Goal: Task Accomplishment & Management: Use online tool/utility

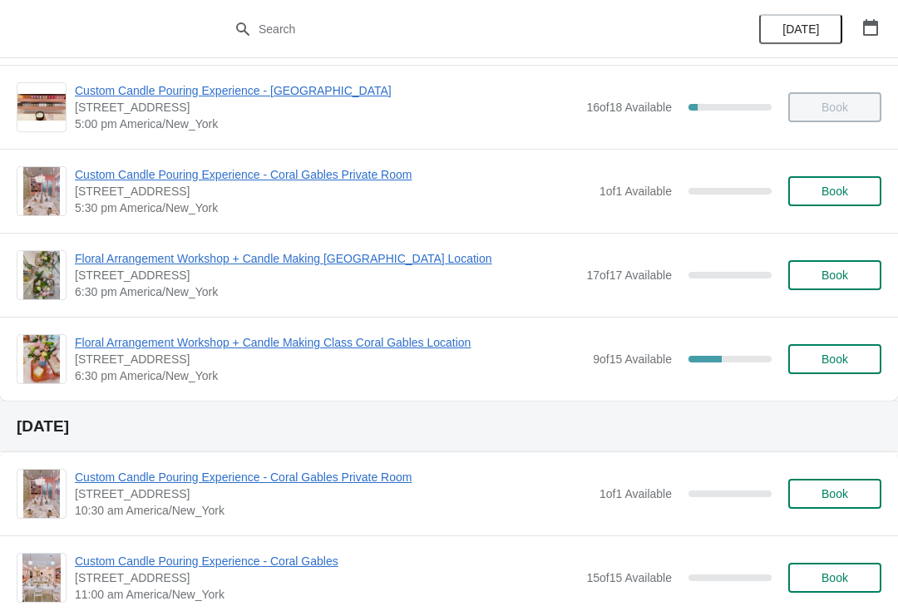
scroll to position [915, 0]
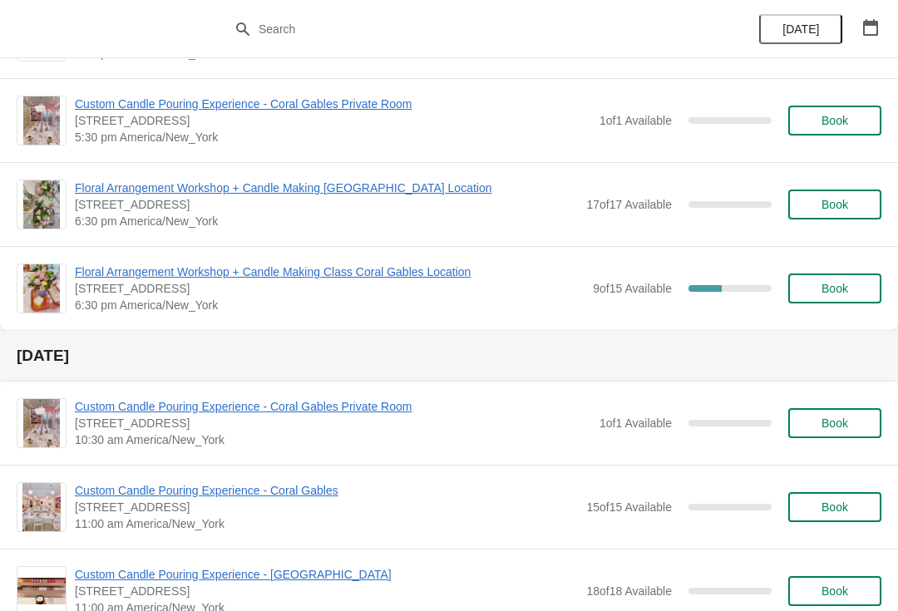
click at [351, 272] on span "Floral Arrangement Workshop + Candle Making Class Coral Gables Location" at bounding box center [330, 272] width 510 height 17
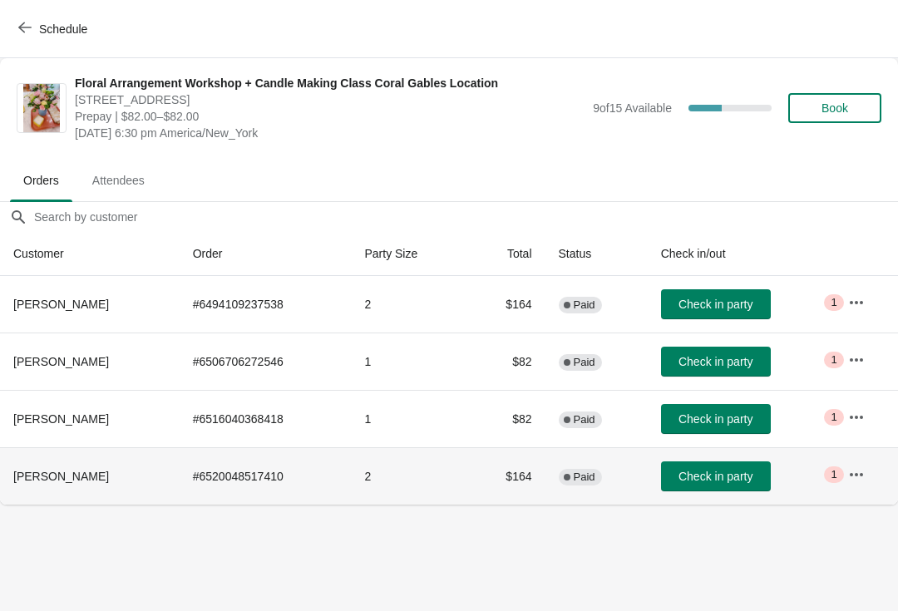
click at [728, 481] on span "Check in party" at bounding box center [716, 476] width 74 height 13
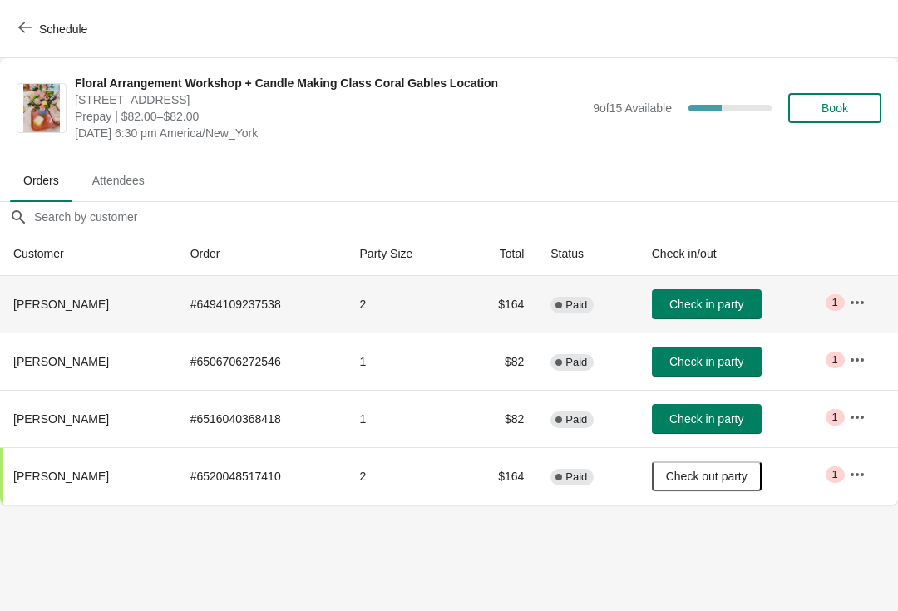
click at [68, 315] on th "Jackelin Eufracio" at bounding box center [88, 304] width 177 height 57
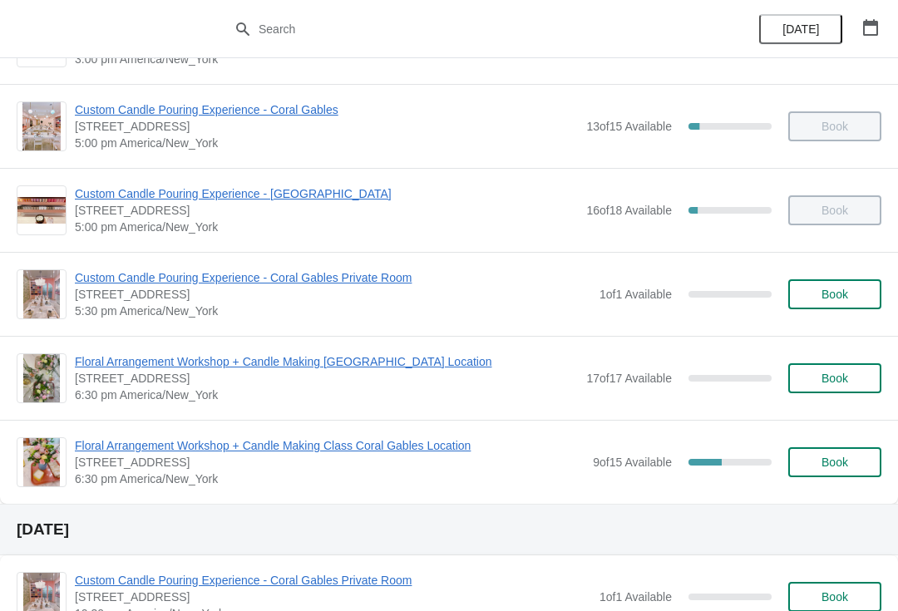
scroll to position [747, 0]
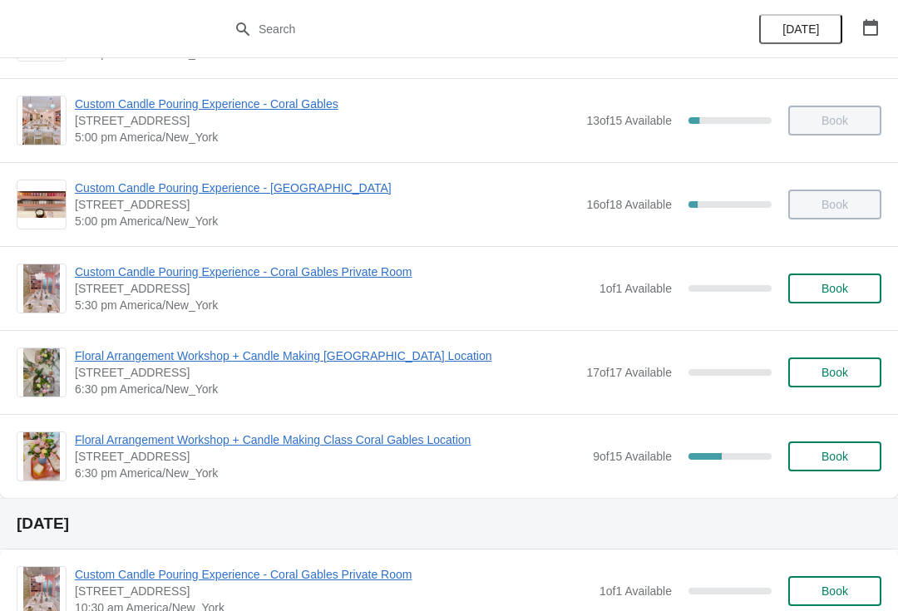
click at [381, 441] on span "Floral Arrangement Workshop + Candle Making Class Coral Gables Location" at bounding box center [330, 440] width 510 height 17
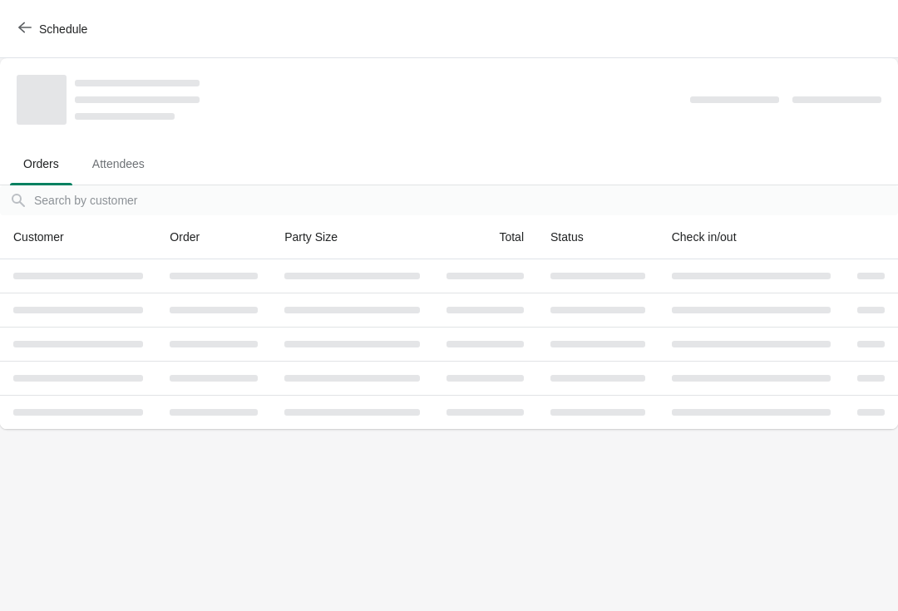
scroll to position [0, 0]
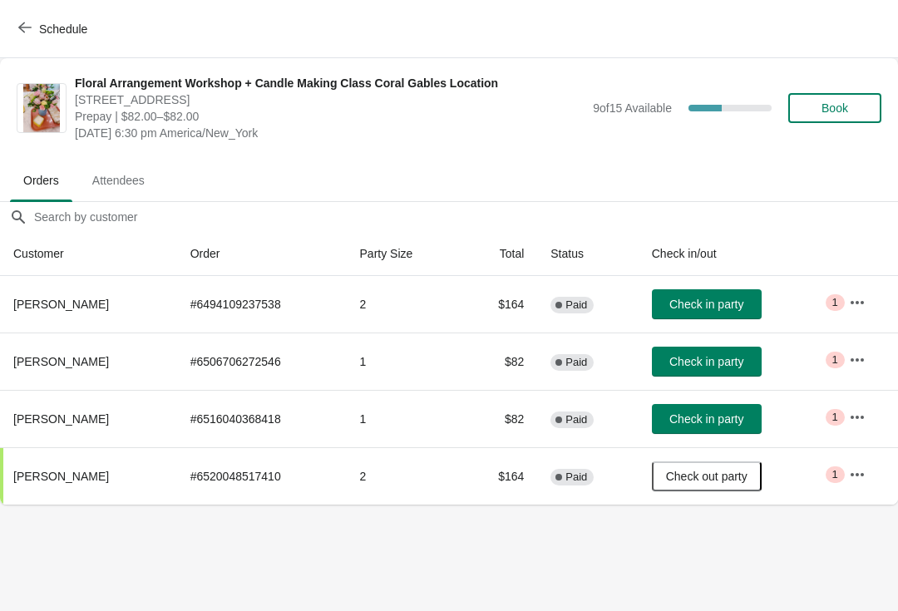
click at [688, 308] on span "Check in party" at bounding box center [706, 304] width 74 height 13
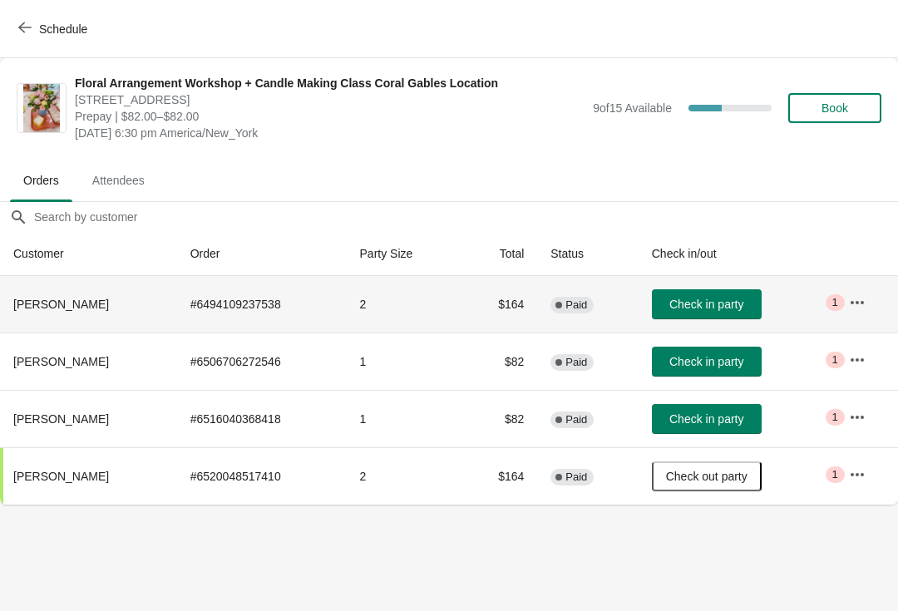
click at [743, 310] on span "Check in party" at bounding box center [706, 304] width 74 height 13
click at [739, 318] on button "Check in party" at bounding box center [707, 304] width 110 height 30
click at [699, 358] on span "Check in party" at bounding box center [706, 361] width 74 height 13
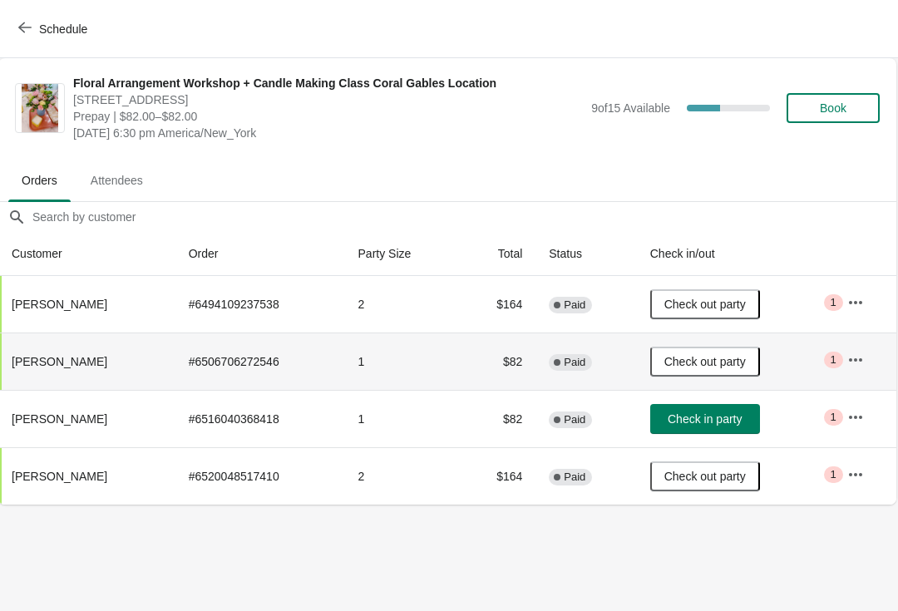
scroll to position [0, 1]
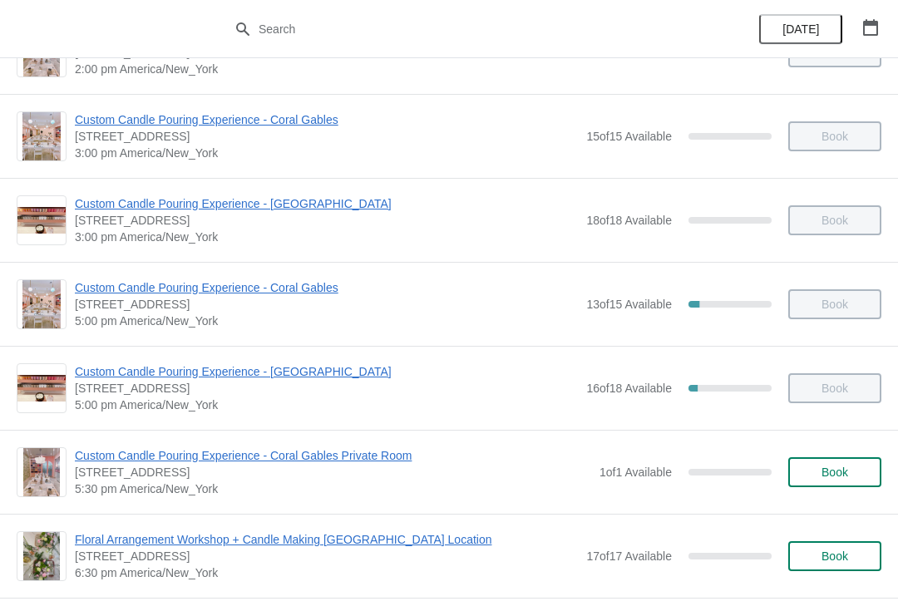
scroll to position [623, 0]
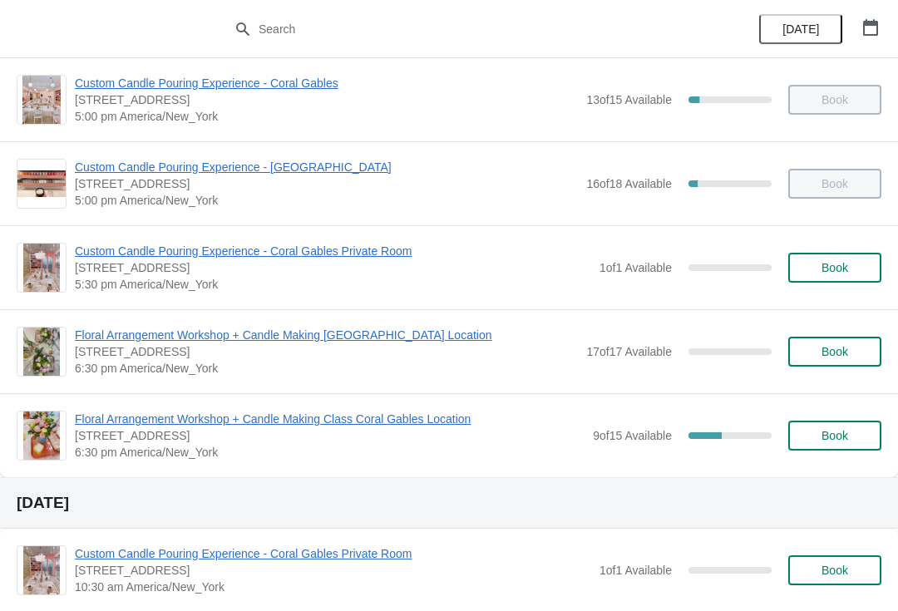
scroll to position [796, 0]
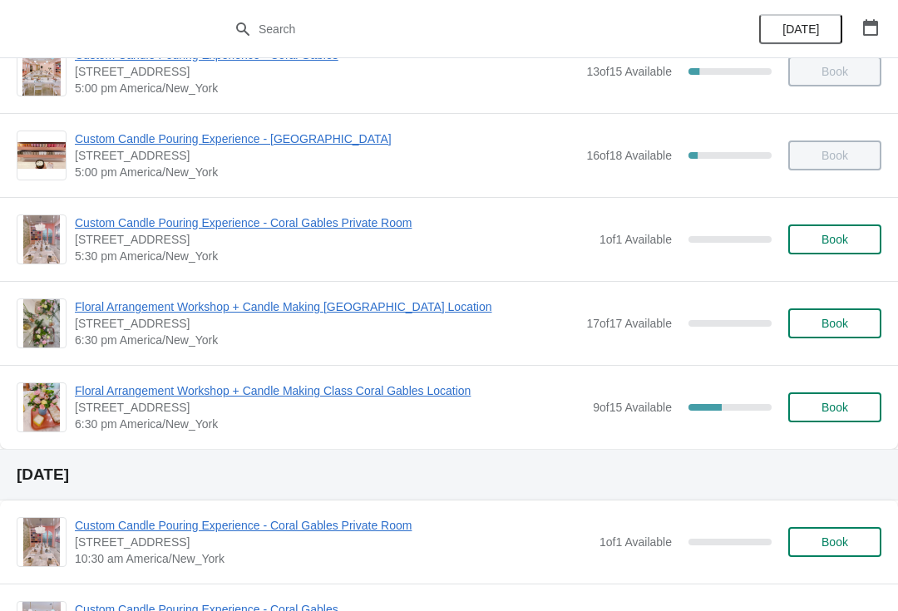
click at [152, 390] on span "Floral Arrangement Workshop + Candle Making Class Coral Gables Location" at bounding box center [330, 391] width 510 height 17
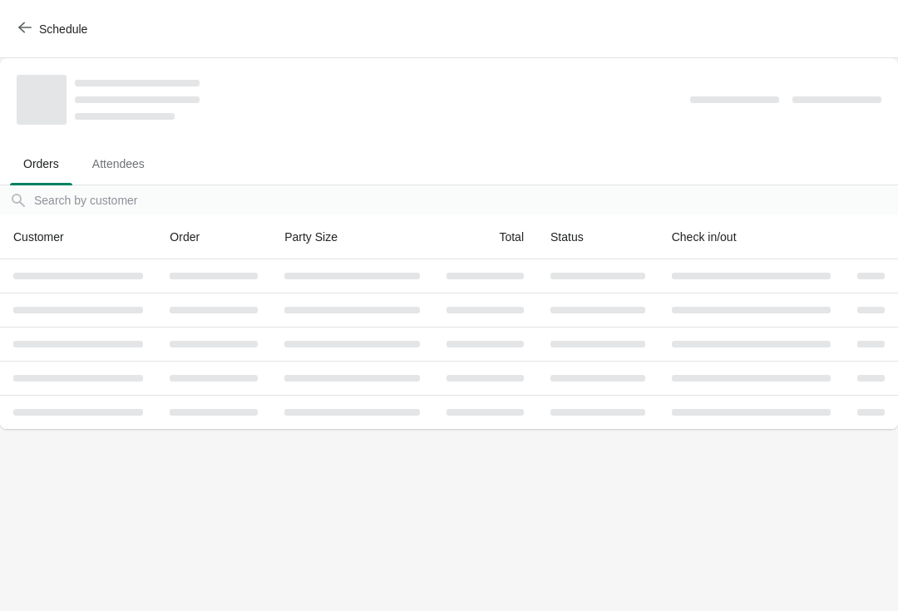
scroll to position [0, 0]
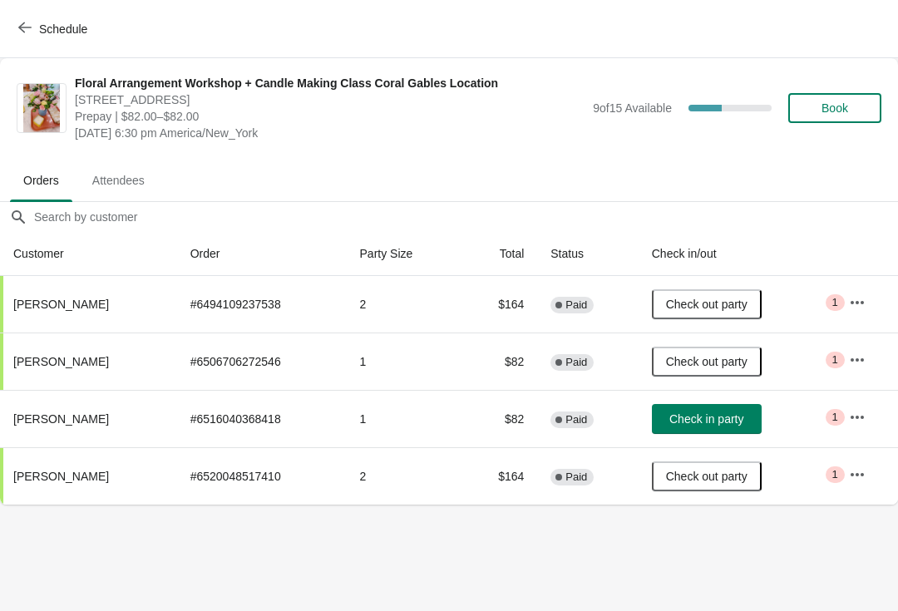
click at [743, 413] on span "Check in party" at bounding box center [706, 418] width 74 height 13
